Goal: Navigation & Orientation: Find specific page/section

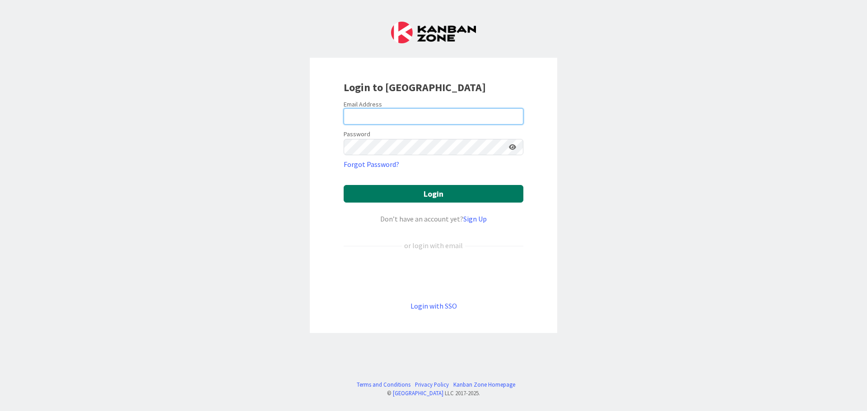
type input "[EMAIL_ADDRESS][DOMAIN_NAME]"
click at [382, 194] on button "Login" at bounding box center [434, 194] width 180 height 18
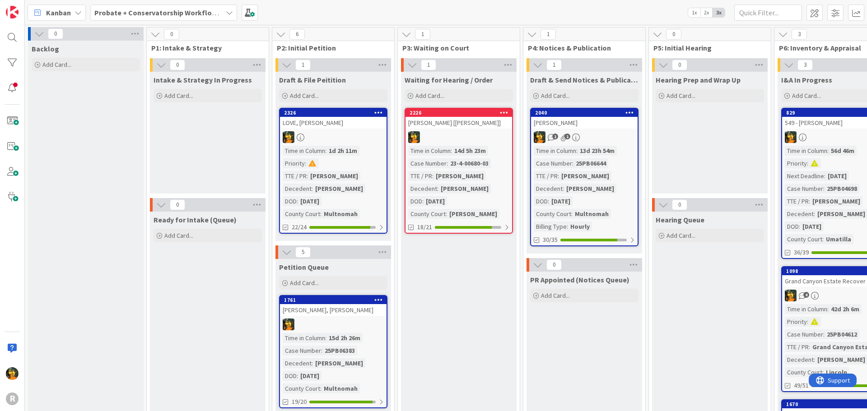
click at [66, 10] on span "Kanban" at bounding box center [58, 12] width 25 height 11
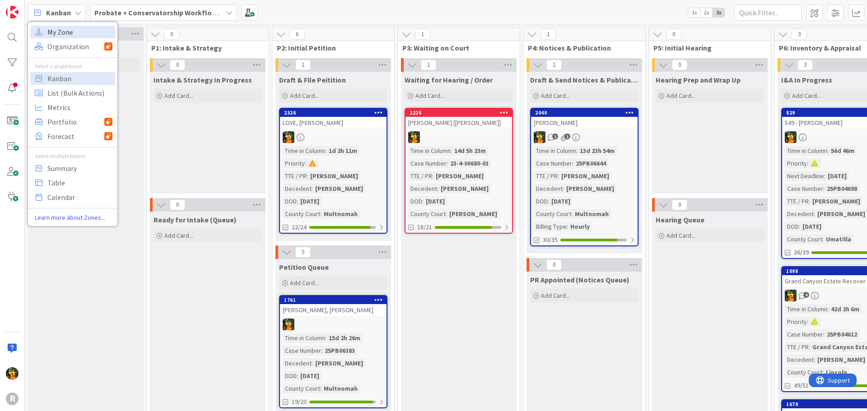
click at [68, 31] on span "My Zone" at bounding box center [79, 32] width 65 height 14
